Goal: Task Accomplishment & Management: Complete application form

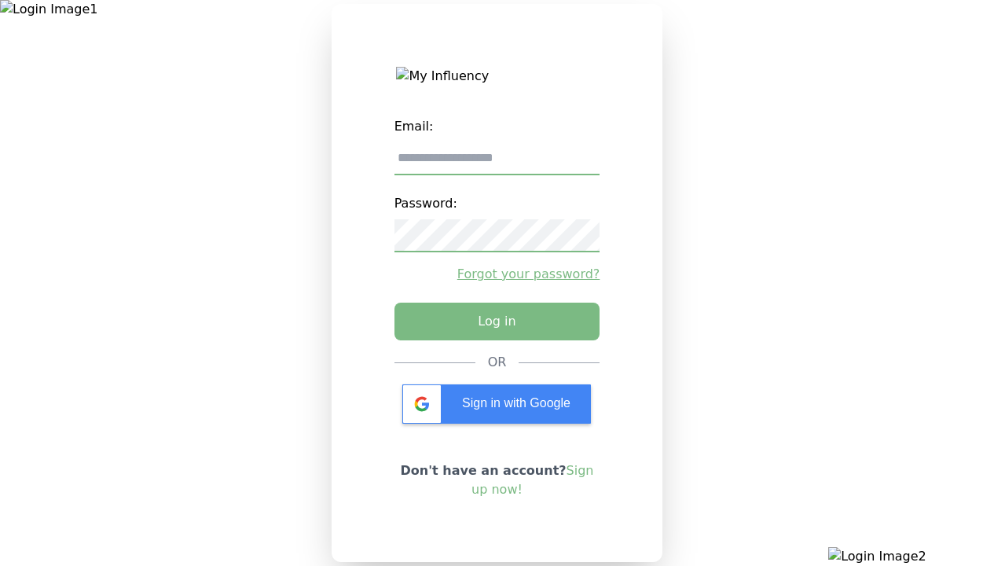
click at [497, 164] on input "email" at bounding box center [497, 158] width 206 height 33
type input "**********"
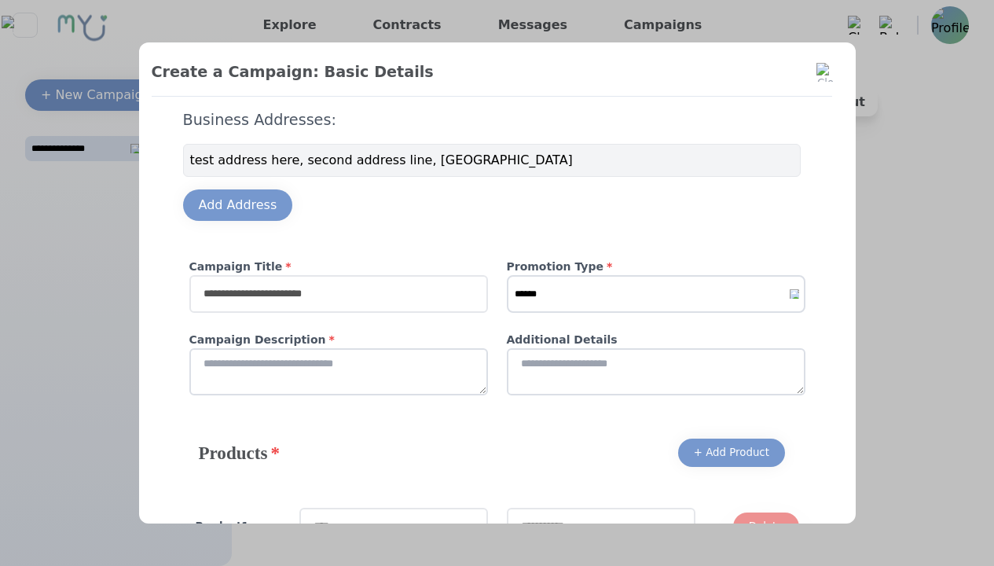
type input "**********"
select select "*"
type input "**********"
type textarea "**********"
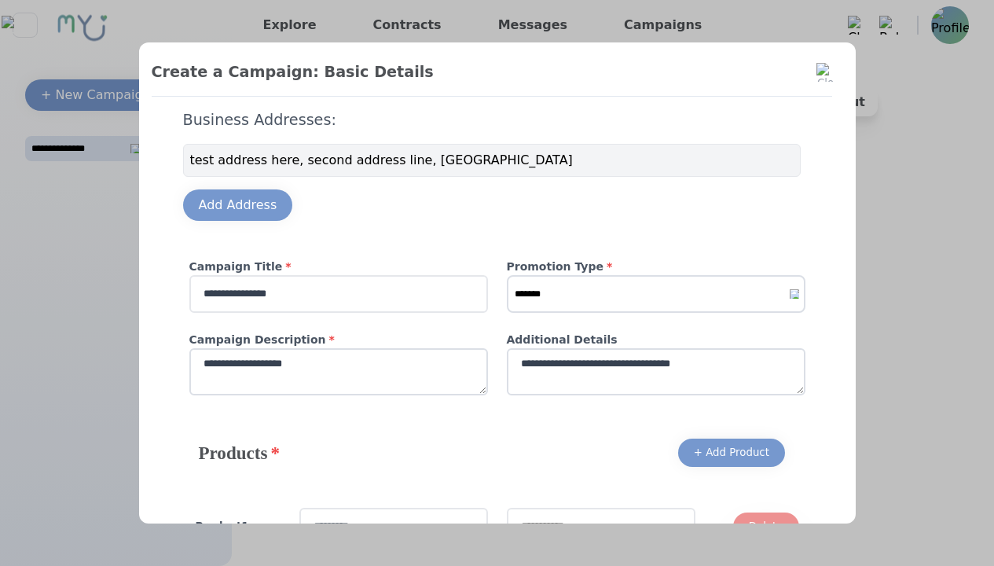
type input "*********"
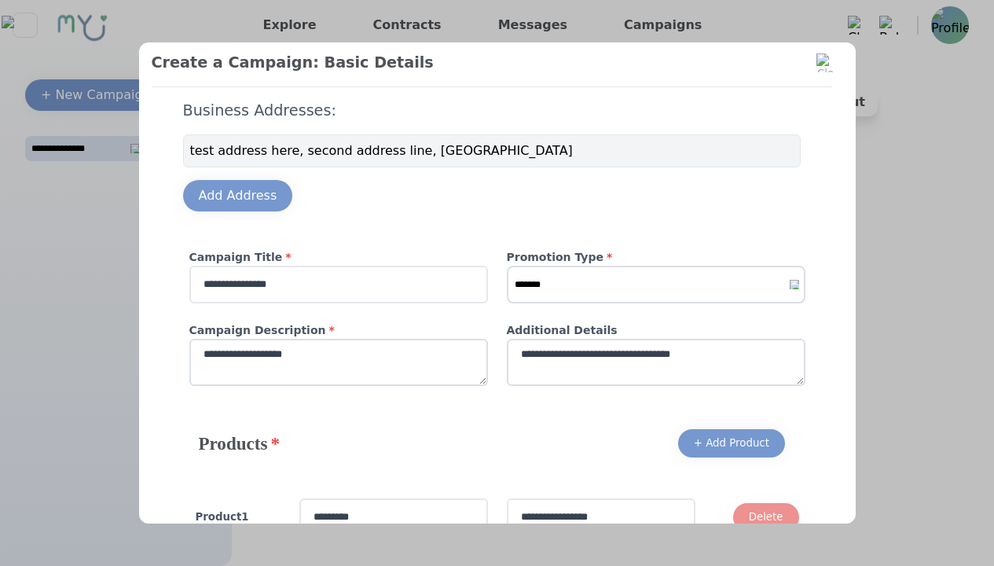
type input "**********"
click at [725, 435] on div "+ Add Product" at bounding box center [731, 443] width 75 height 16
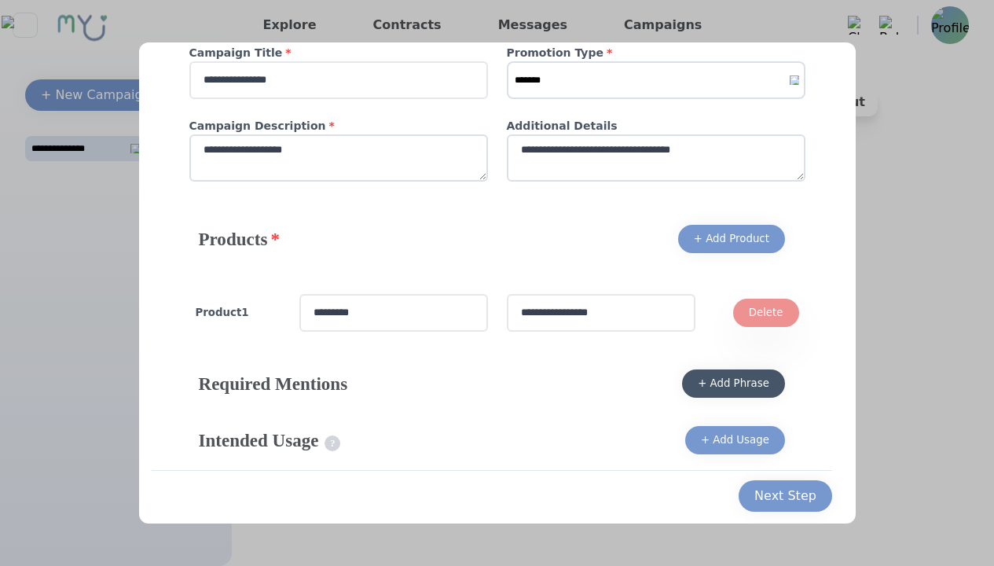
click at [728, 391] on div "+ Add Phrase" at bounding box center [734, 384] width 72 height 16
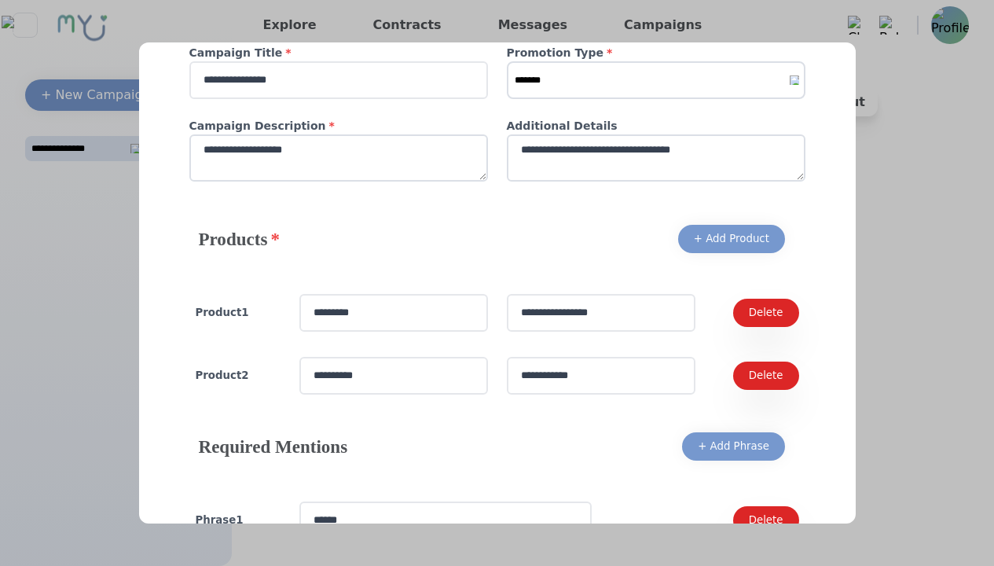
type input "******"
click at [728, 443] on div "+ Add Phrase" at bounding box center [734, 446] width 72 height 16
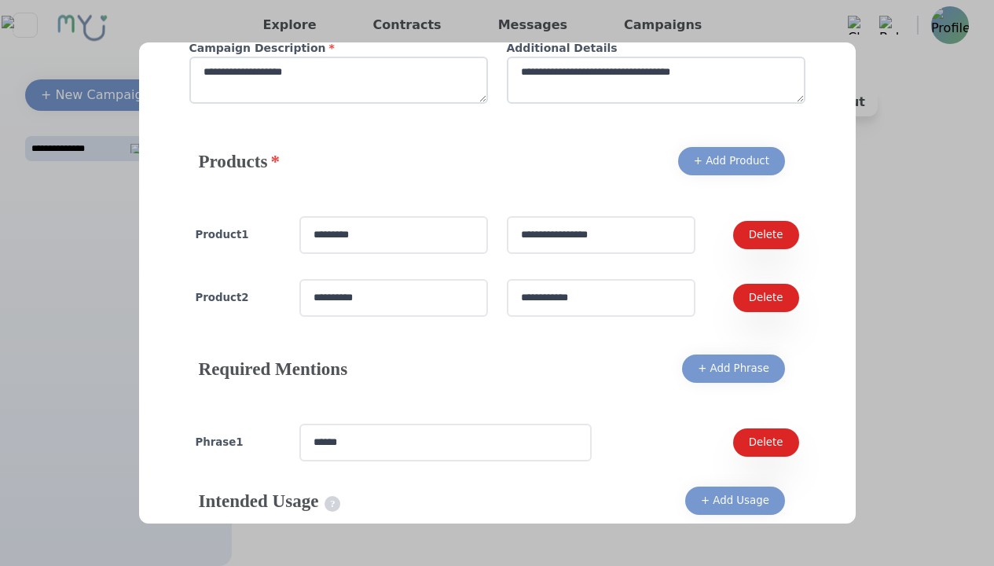
click at [729, 493] on div "+ Add Usage" at bounding box center [735, 501] width 68 height 16
click at [794, 547] on div "Next Step" at bounding box center [785, 556] width 62 height 19
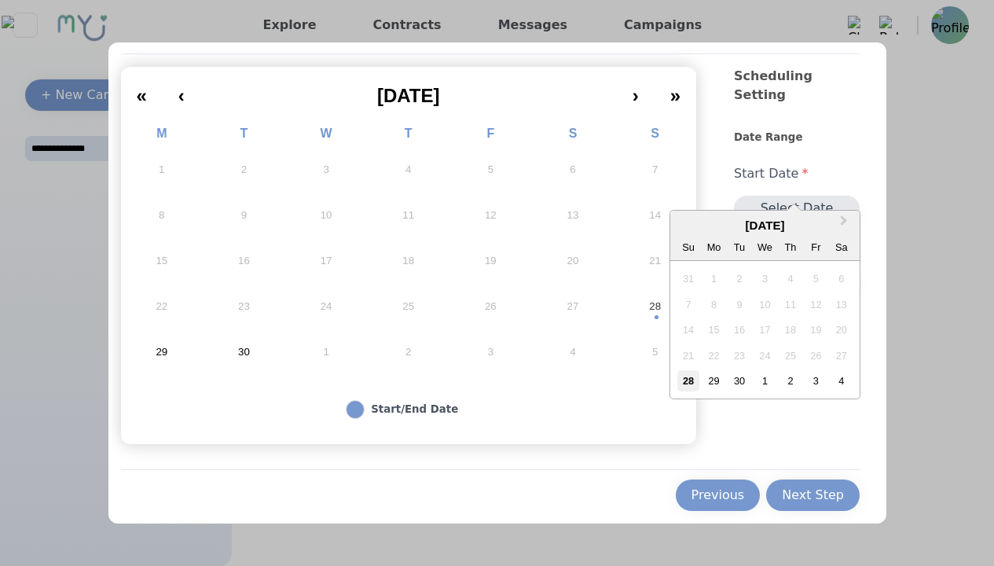
click at [682, 380] on div "28" at bounding box center [687, 380] width 21 height 21
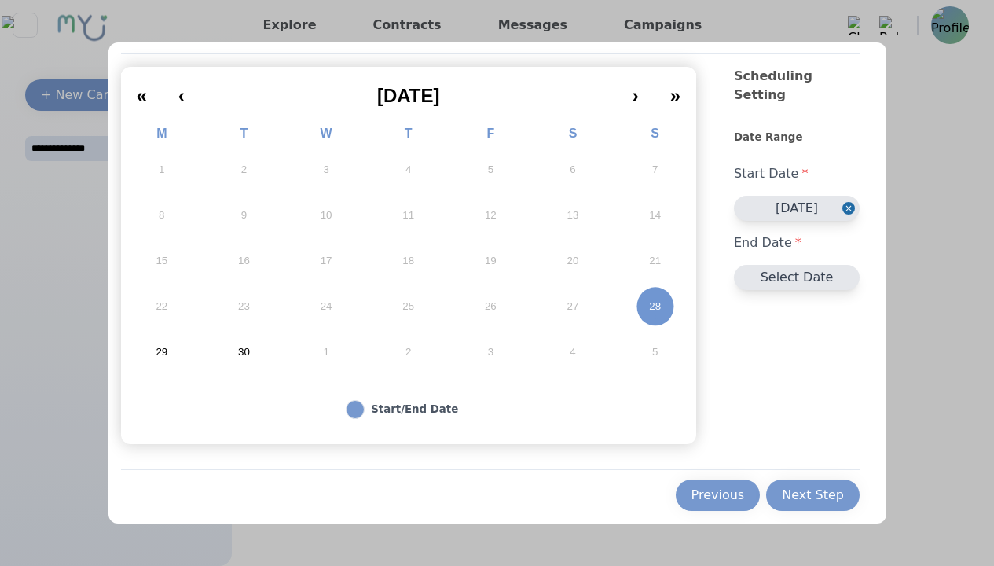
click at [646, 359] on button "5" at bounding box center [655, 352] width 83 height 46
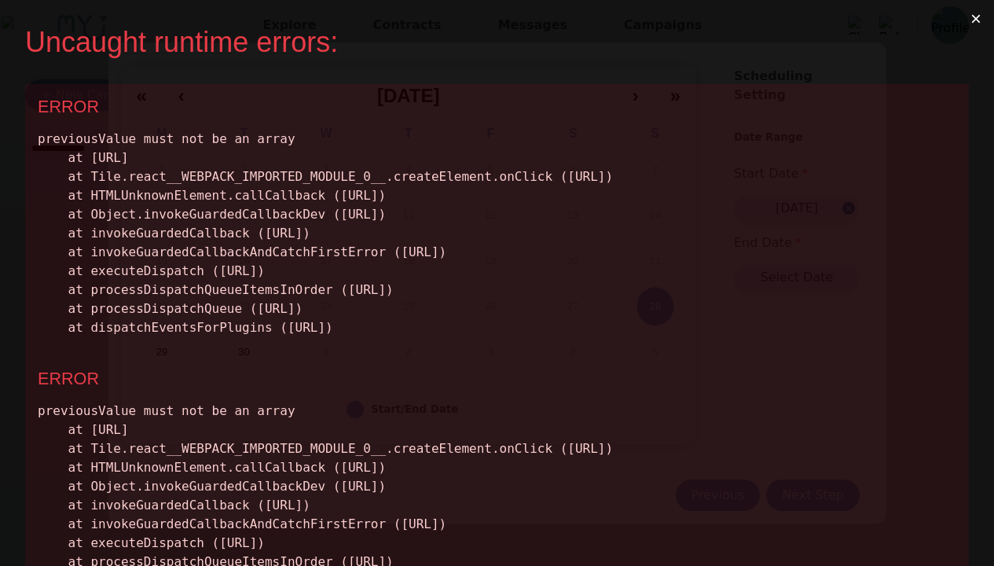
scroll to position [0, 0]
click at [978, 20] on button "×" at bounding box center [976, 19] width 36 height 38
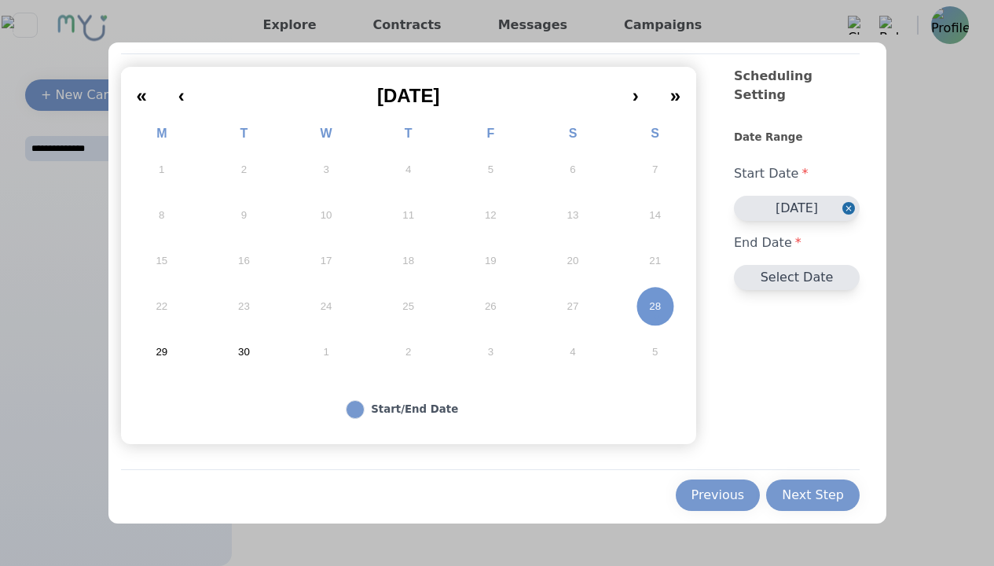
click at [652, 350] on abbr "5" at bounding box center [655, 352] width 6 height 14
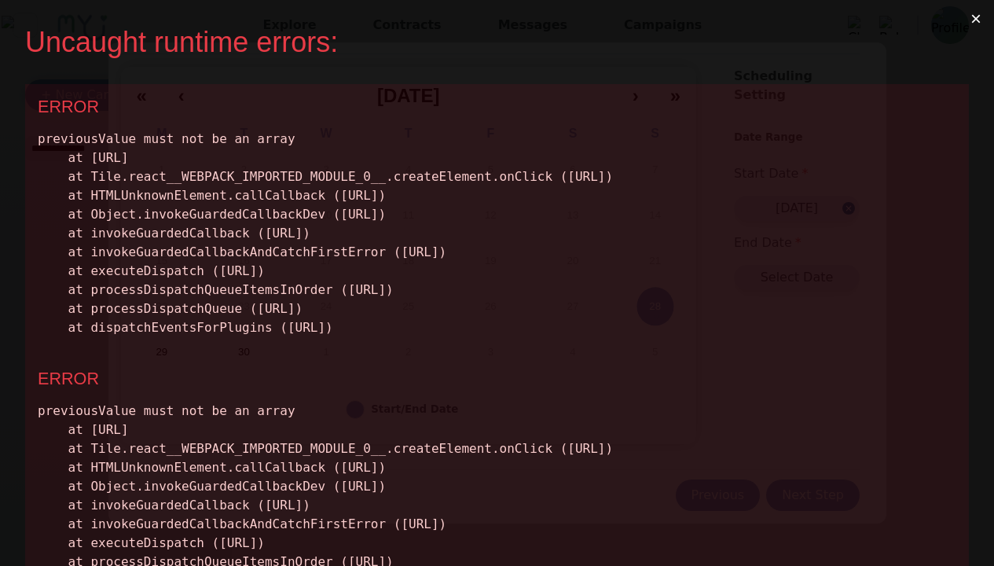
click at [983, 11] on button "×" at bounding box center [976, 19] width 36 height 38
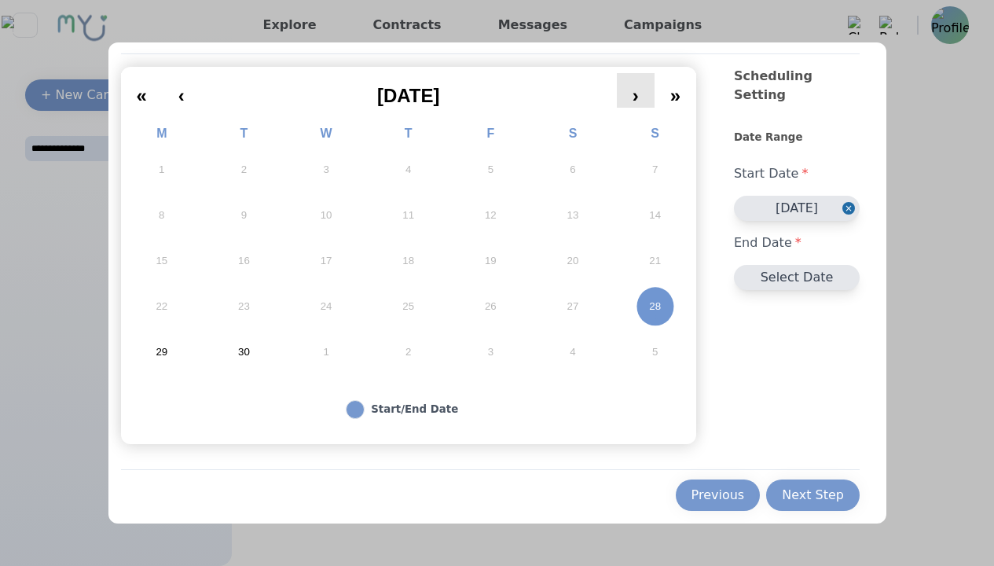
click at [626, 93] on button "›" at bounding box center [636, 90] width 38 height 35
click at [535, 307] on button "25" at bounding box center [573, 307] width 83 height 46
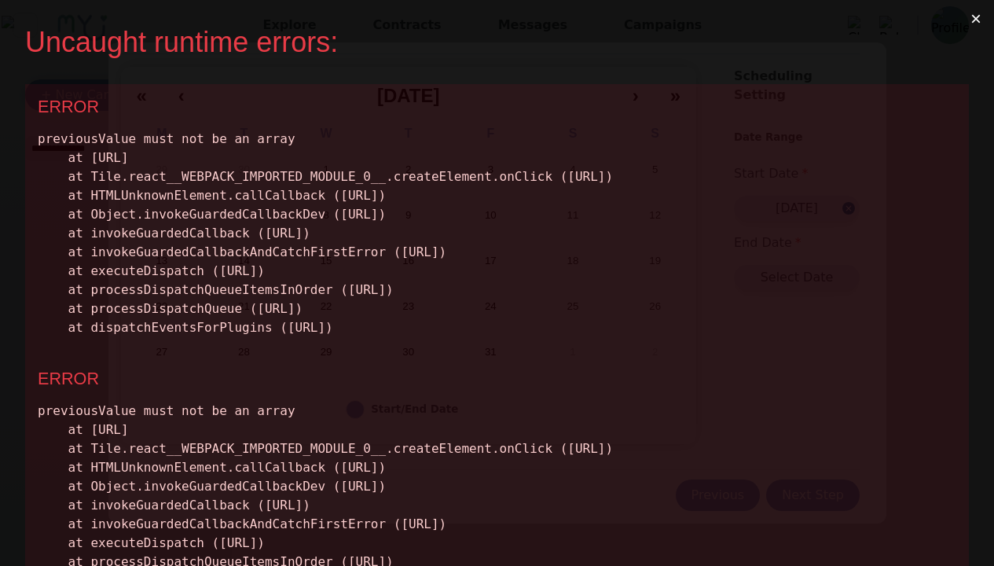
click at [981, 9] on button "×" at bounding box center [976, 19] width 36 height 38
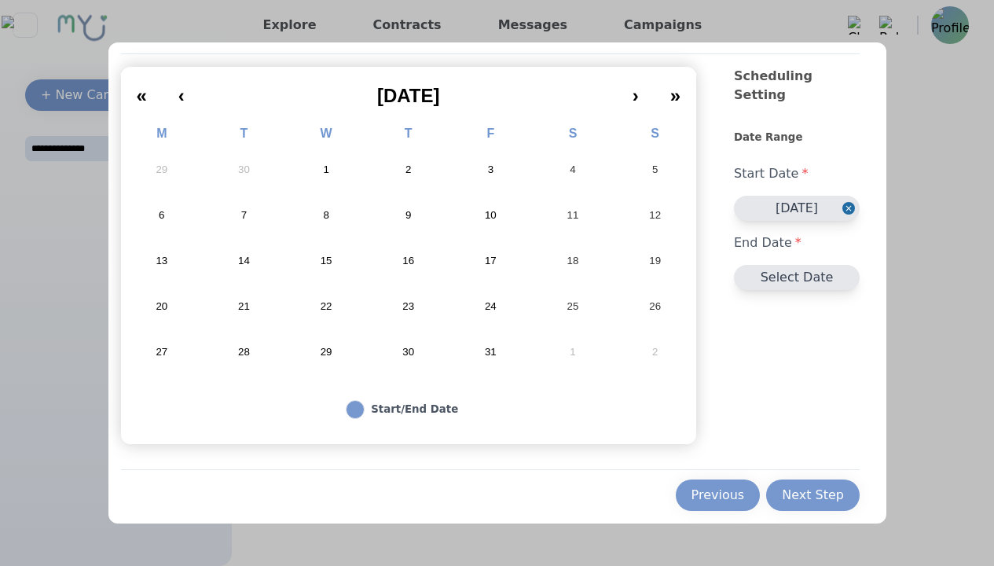
click at [842, 196] on button "Close" at bounding box center [850, 208] width 17 height 25
click at [791, 265] on button "Select Date" at bounding box center [797, 277] width 126 height 25
click at [809, 495] on div "Next Step" at bounding box center [813, 495] width 62 height 19
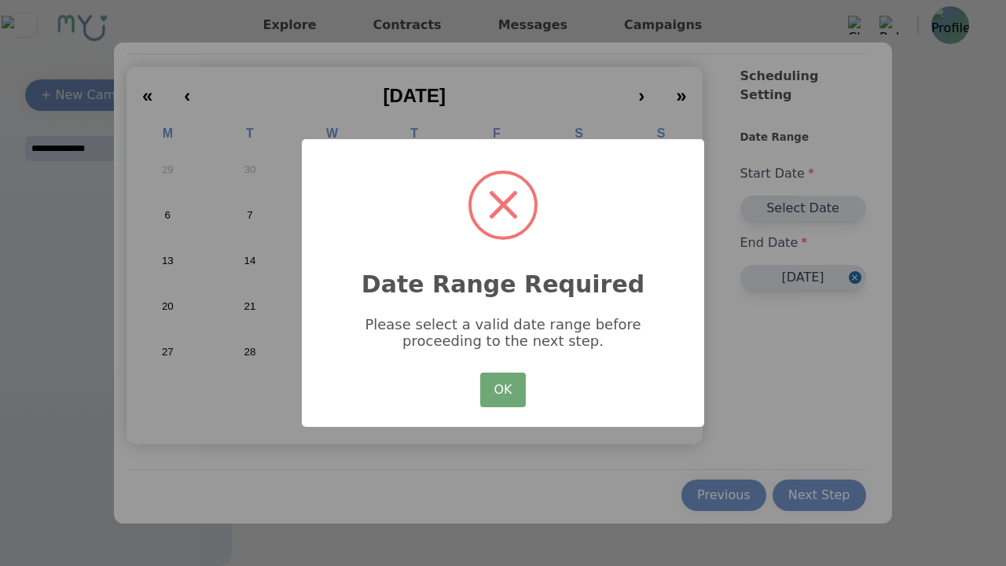
click at [503, 397] on button "OK" at bounding box center [503, 389] width 46 height 35
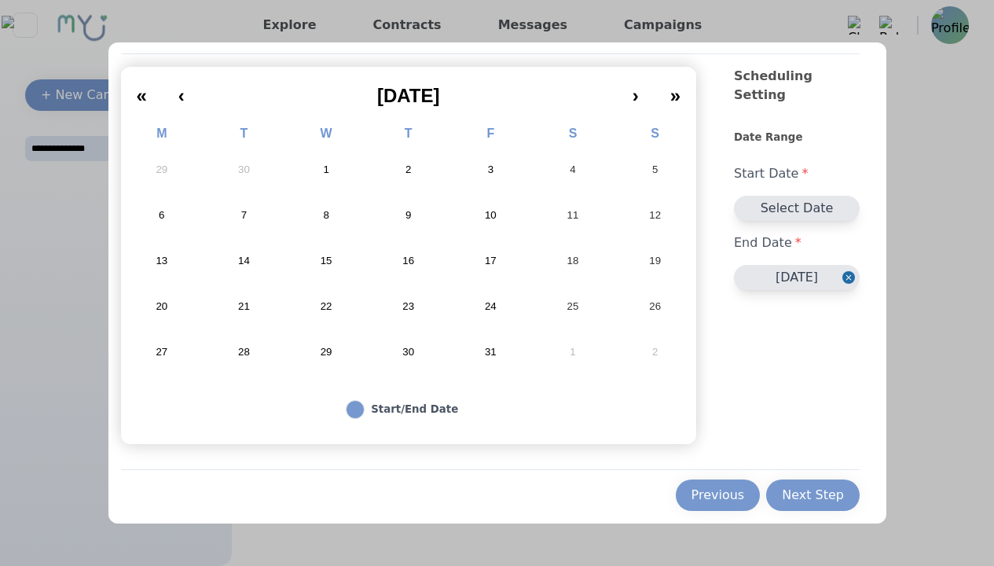
click at [512, 172] on button "3" at bounding box center [490, 170] width 83 height 46
click at [525, 294] on button "24" at bounding box center [490, 307] width 83 height 46
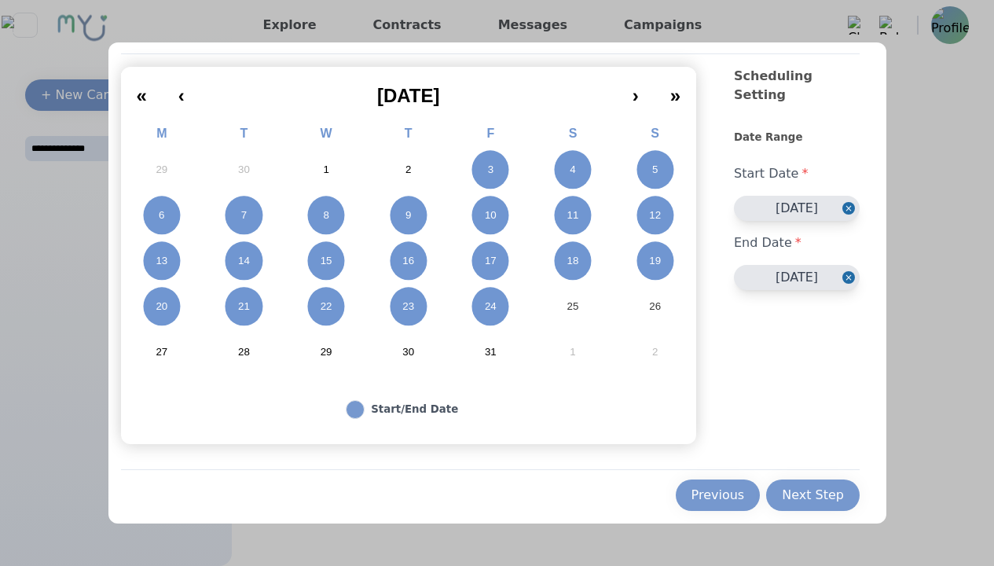
click at [479, 168] on button "3" at bounding box center [490, 170] width 83 height 46
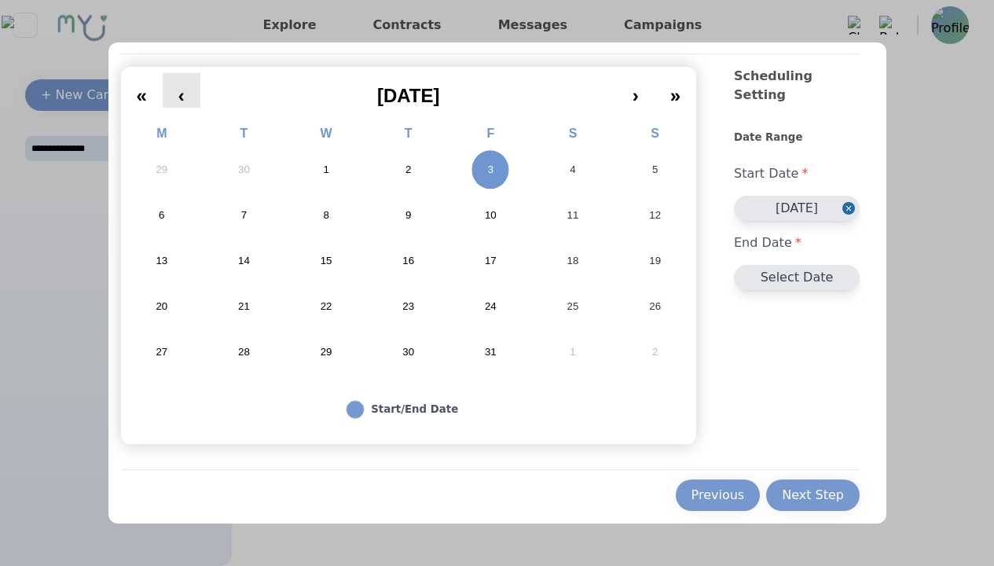
click at [176, 92] on button "‹" at bounding box center [182, 90] width 38 height 35
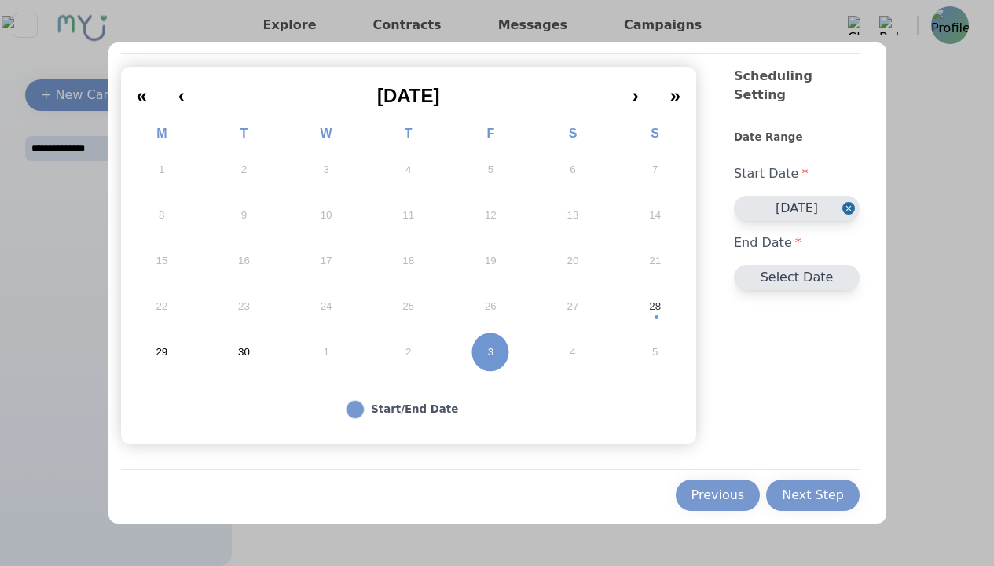
click at [659, 304] on button "28" at bounding box center [655, 307] width 83 height 46
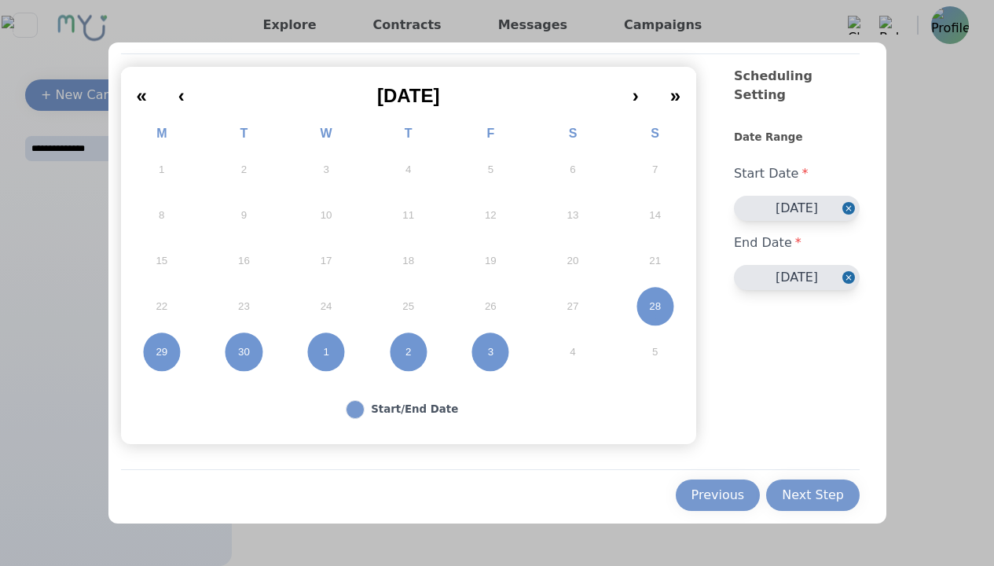
click at [659, 304] on button "28" at bounding box center [655, 307] width 83 height 46
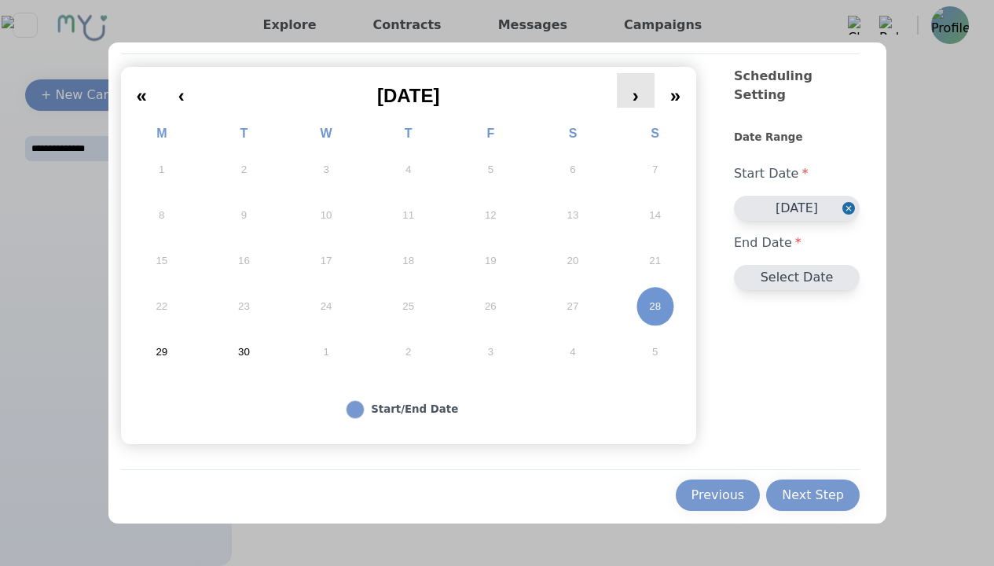
click at [619, 94] on button "›" at bounding box center [636, 90] width 38 height 35
click at [566, 321] on button "25" at bounding box center [573, 307] width 83 height 46
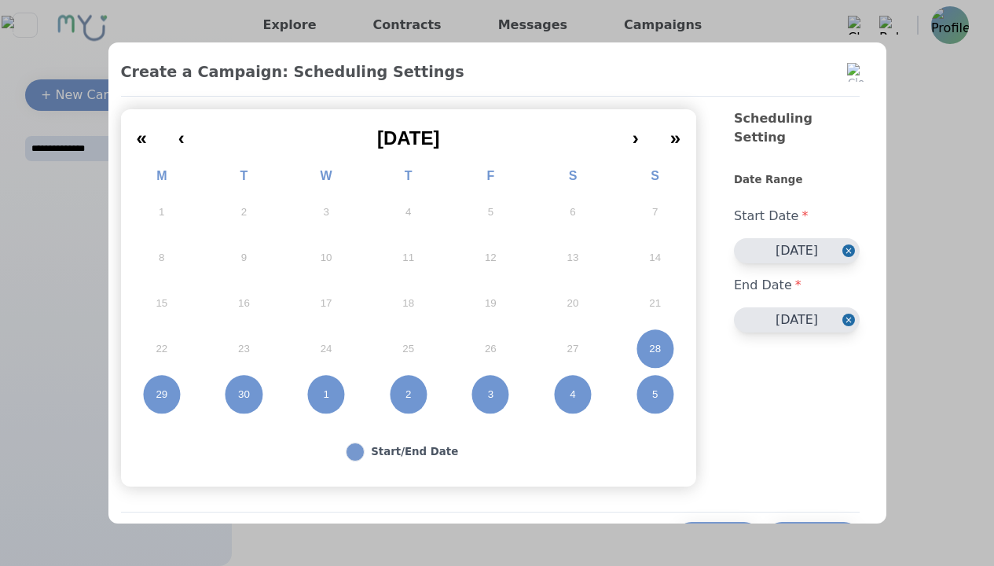
click at [844, 238] on button "Close" at bounding box center [850, 250] width 17 height 25
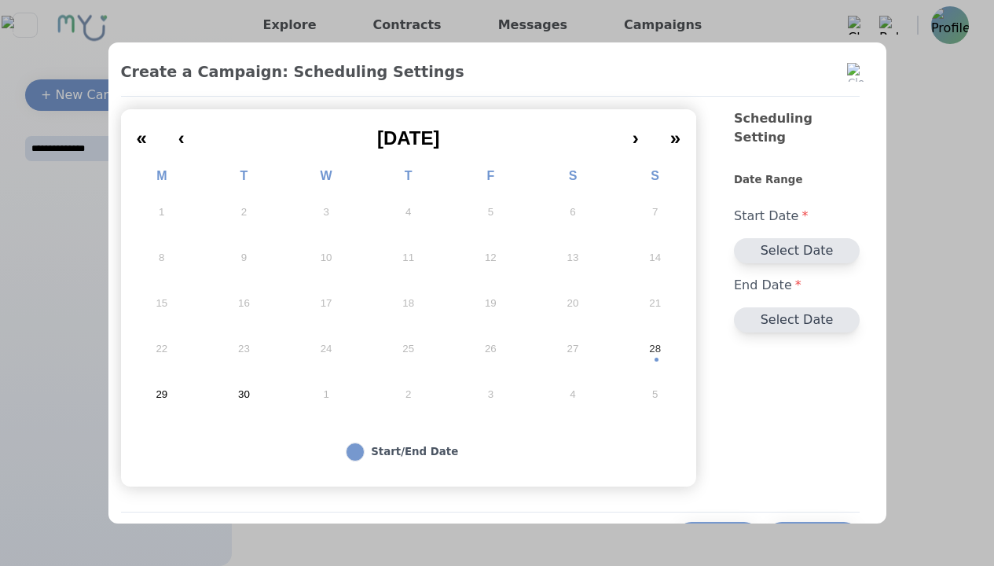
click at [649, 346] on abbr "28" at bounding box center [655, 349] width 12 height 14
click at [649, 349] on abbr "28" at bounding box center [655, 349] width 12 height 14
click at [627, 141] on button "›" at bounding box center [636, 133] width 38 height 35
click at [629, 133] on button "›" at bounding box center [636, 133] width 38 height 35
click at [244, 396] on button "28" at bounding box center [244, 395] width 83 height 46
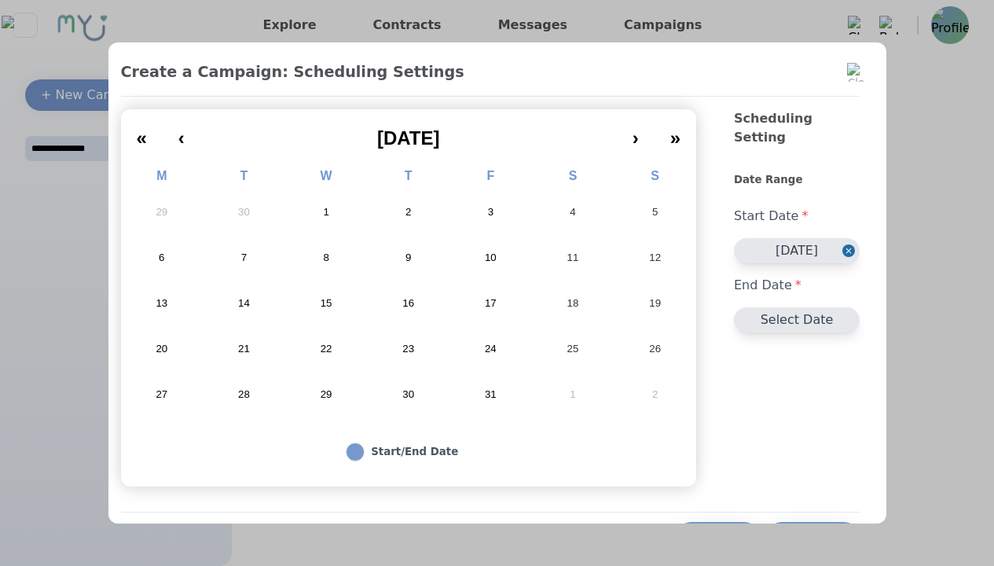
click at [238, 394] on abbr "28" at bounding box center [244, 394] width 12 height 14
